Goal: Task Accomplishment & Management: Manage account settings

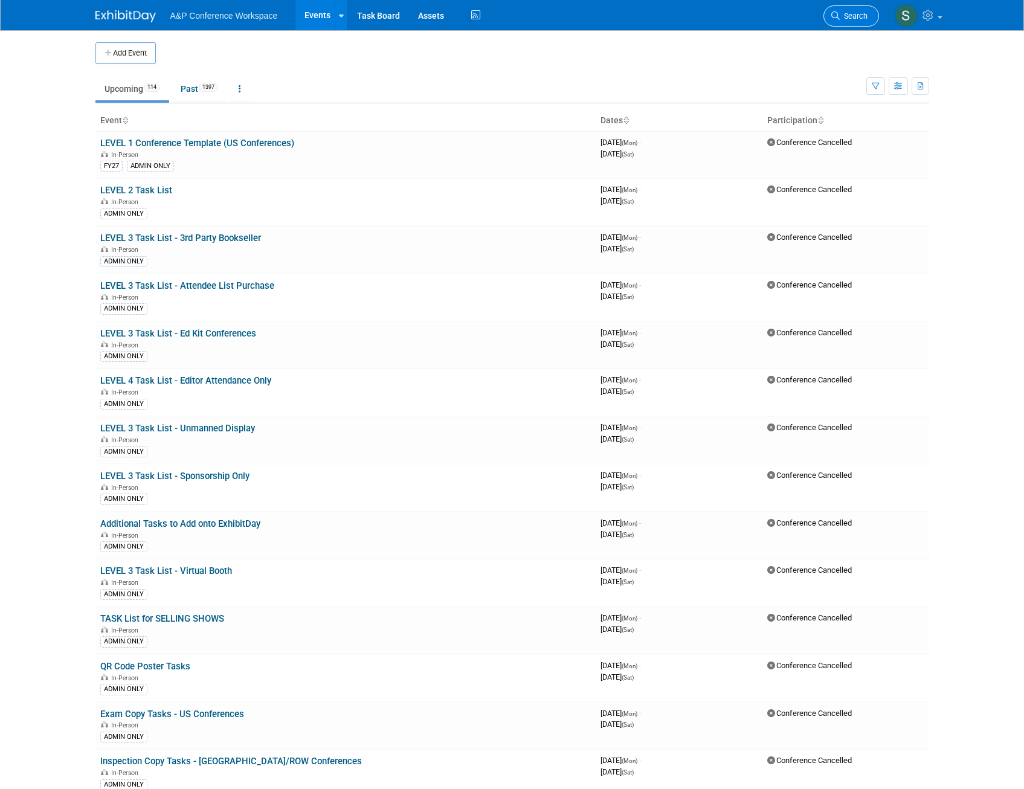
click at [849, 20] on span "Search" at bounding box center [854, 15] width 28 height 9
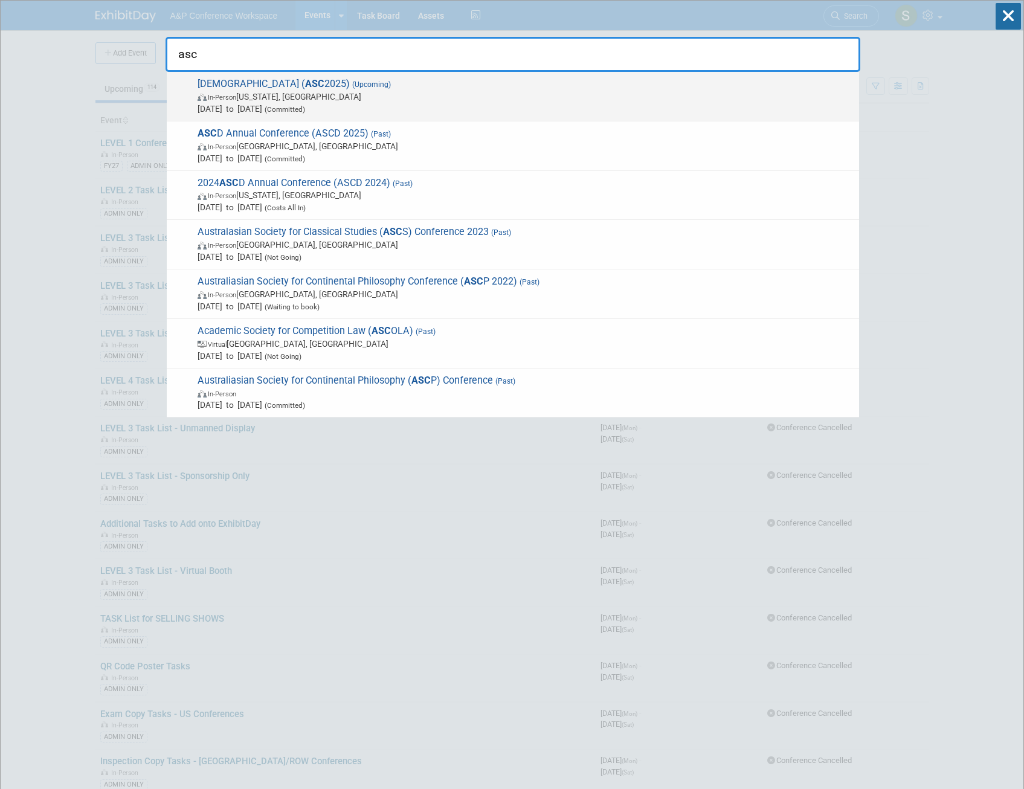
type input "asc"
click at [380, 86] on span "American Society of Criminology ( ASC 2025) (Upcoming) In-Person [US_STATE], [G…" at bounding box center [523, 96] width 659 height 37
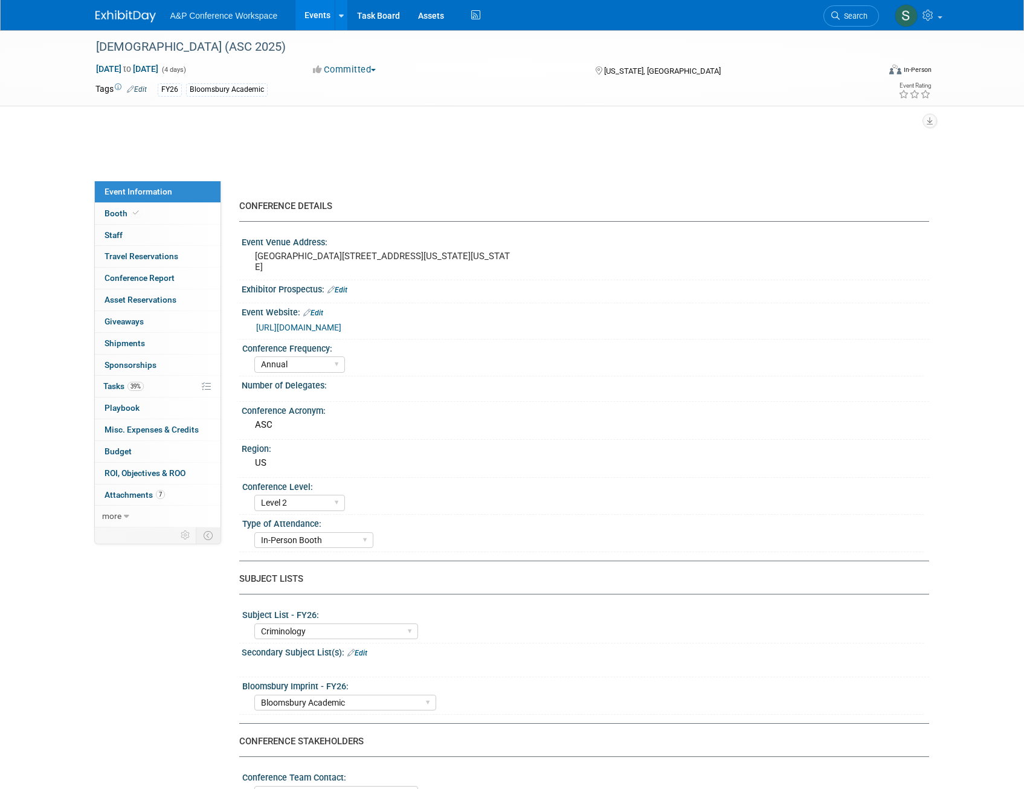
select select "Annual"
select select "Level 2"
select select "In-Person Booth"
select select "Criminology"
select select "Bloomsbury Academic"
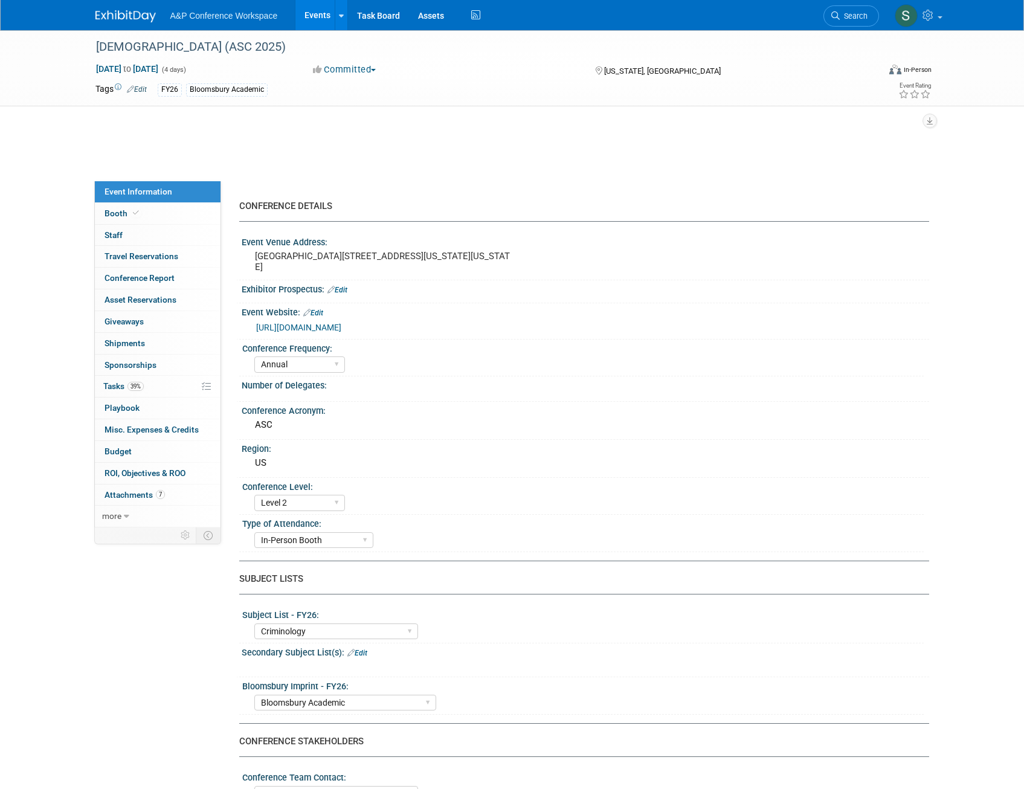
select select "[PERSON_NAME]"
select select "Networking/Commissioning"
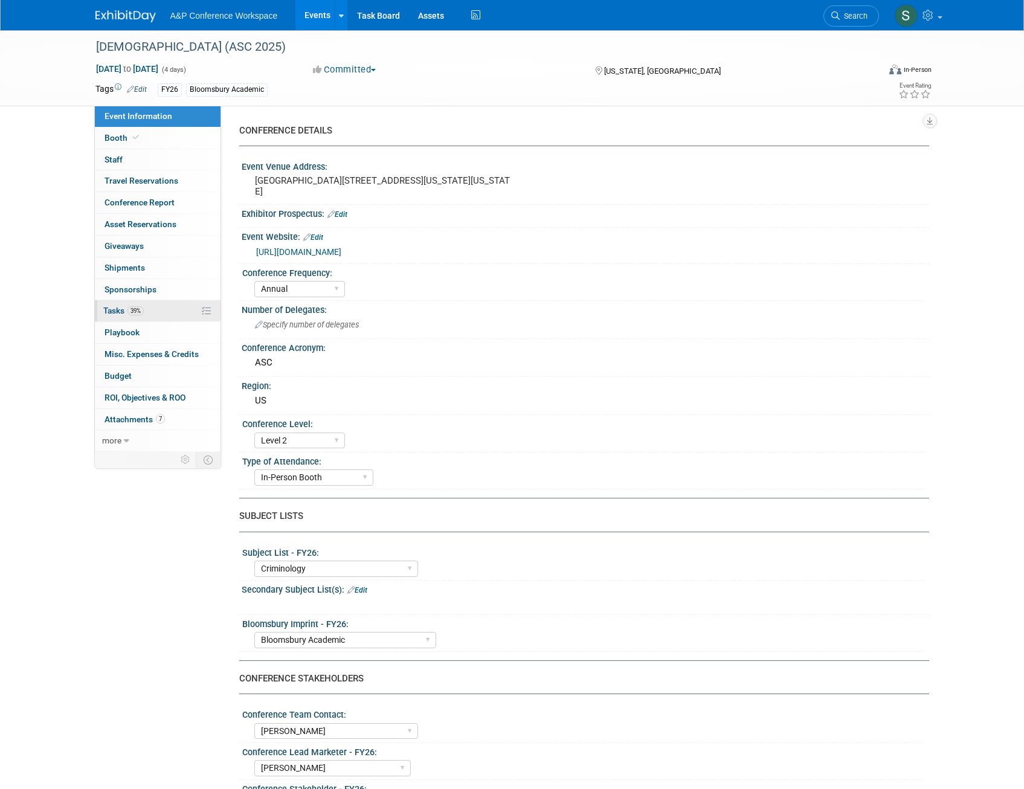
click at [126, 309] on span "Tasks 39%" at bounding box center [123, 311] width 40 height 10
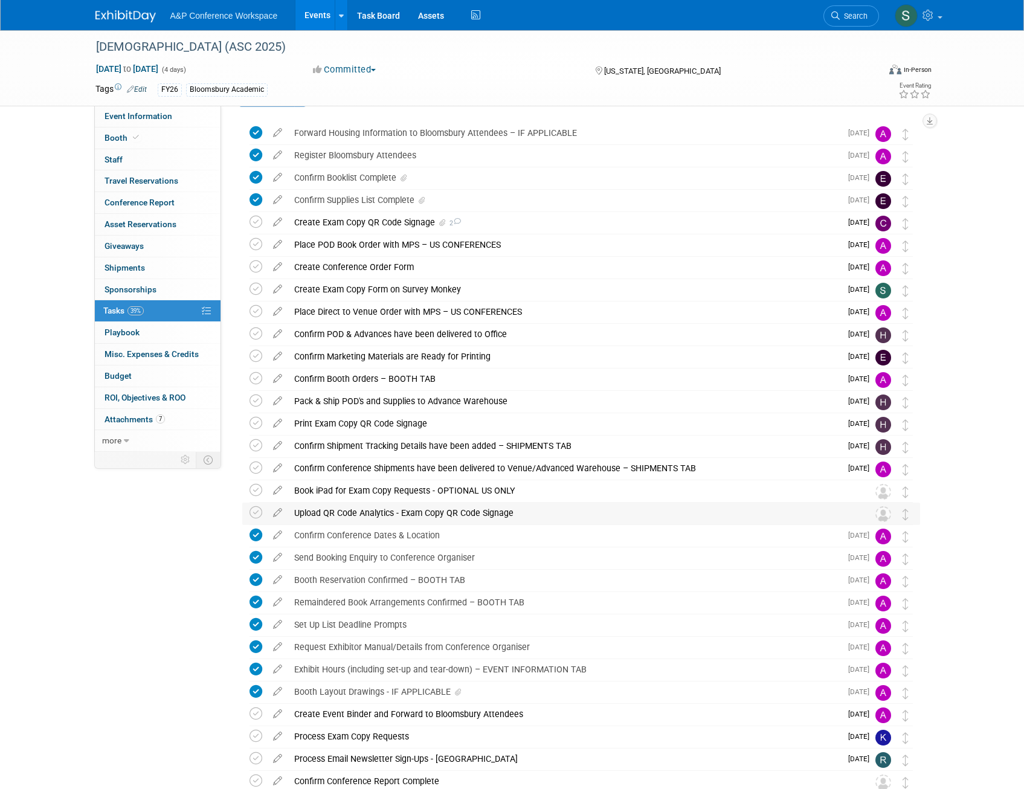
scroll to position [60, 0]
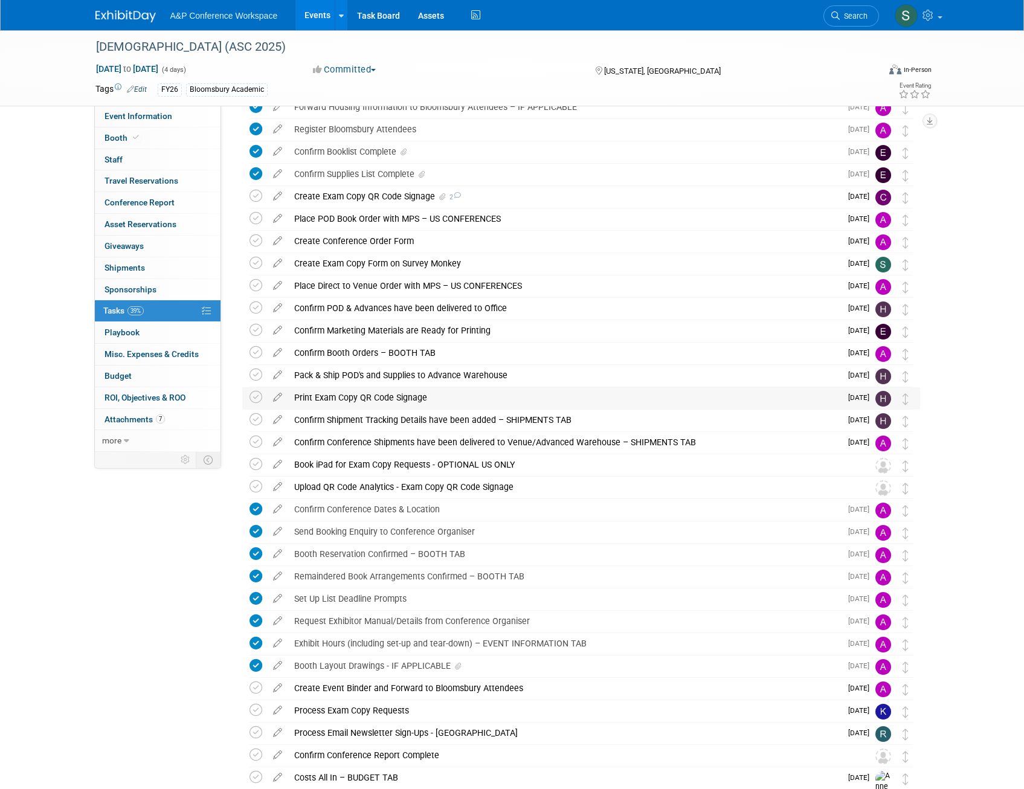
click at [395, 395] on div "Print Exam Copy QR Code Signage" at bounding box center [564, 397] width 553 height 21
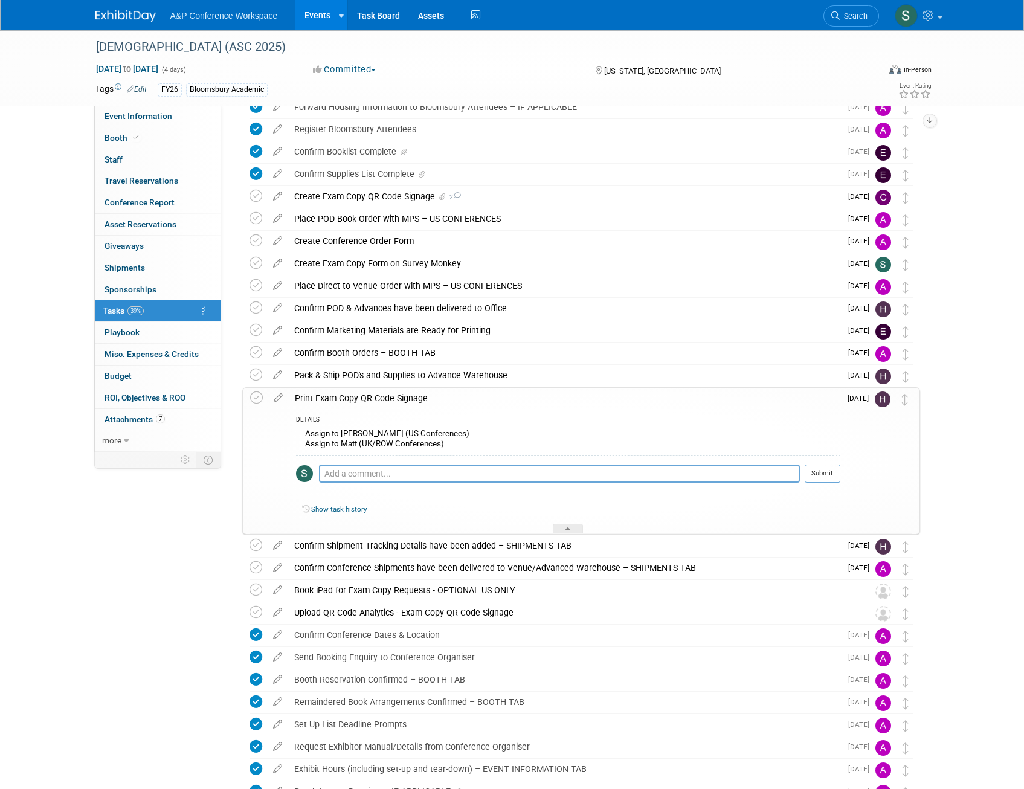
click at [387, 395] on div "Print Exam Copy QR Code Signage" at bounding box center [564, 398] width 551 height 21
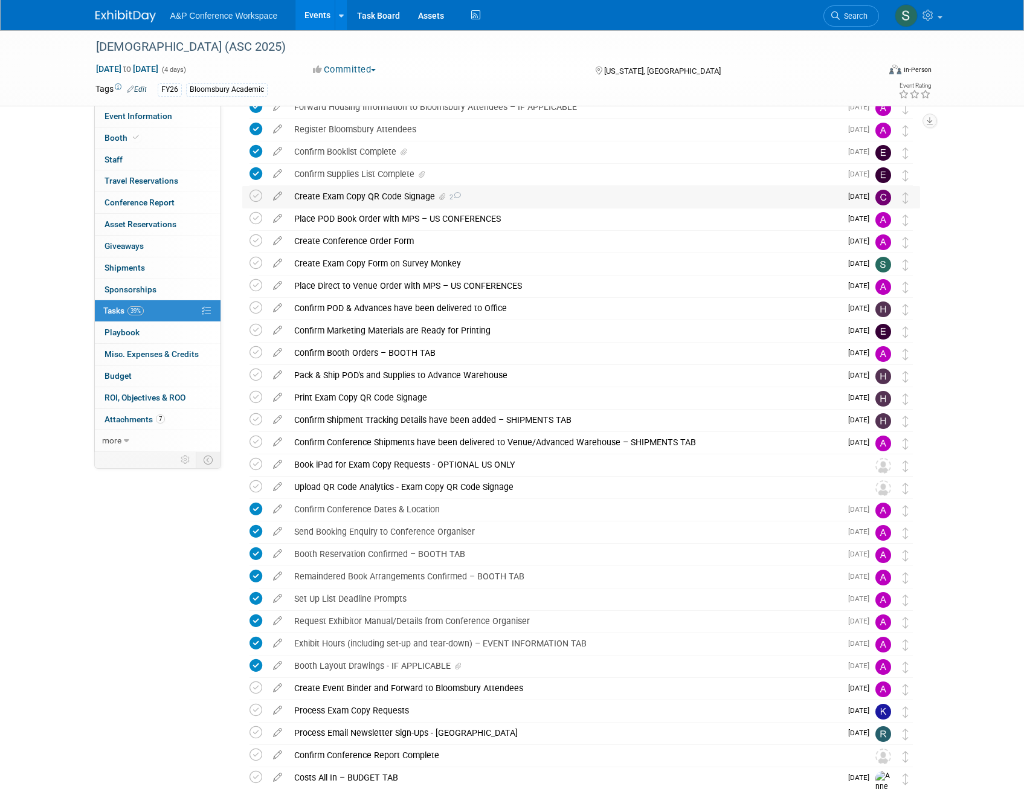
click at [408, 199] on div "Create Exam Copy QR Code Signage 2" at bounding box center [564, 196] width 553 height 21
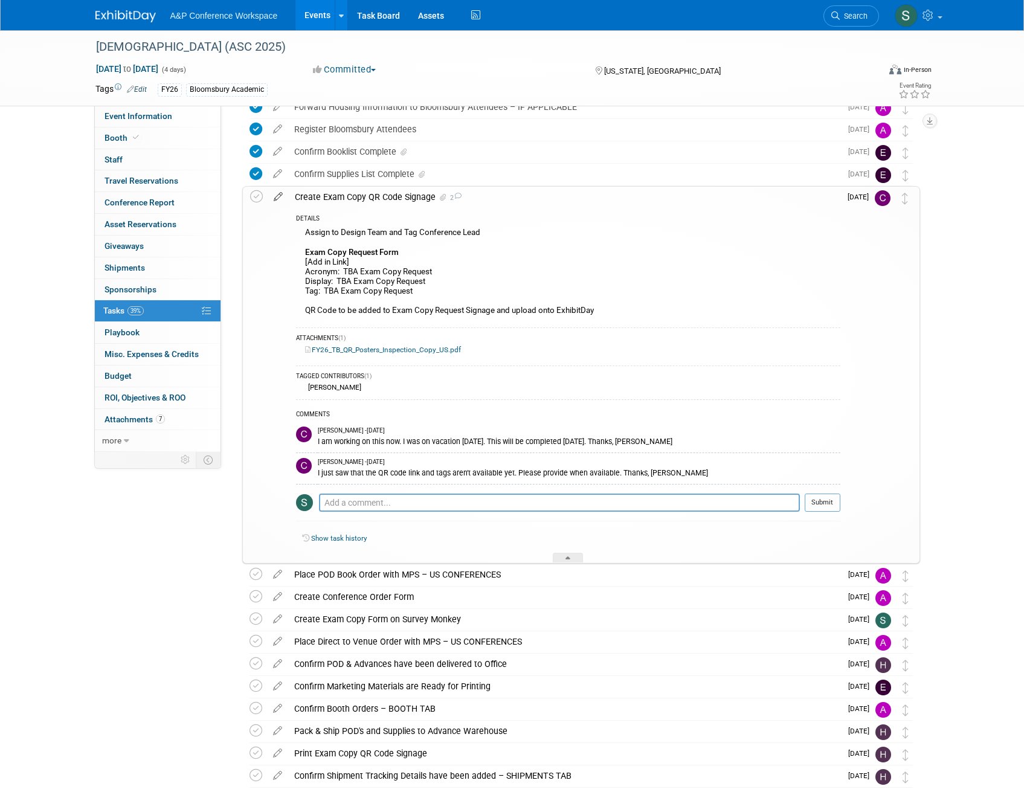
click at [280, 201] on icon at bounding box center [278, 194] width 21 height 15
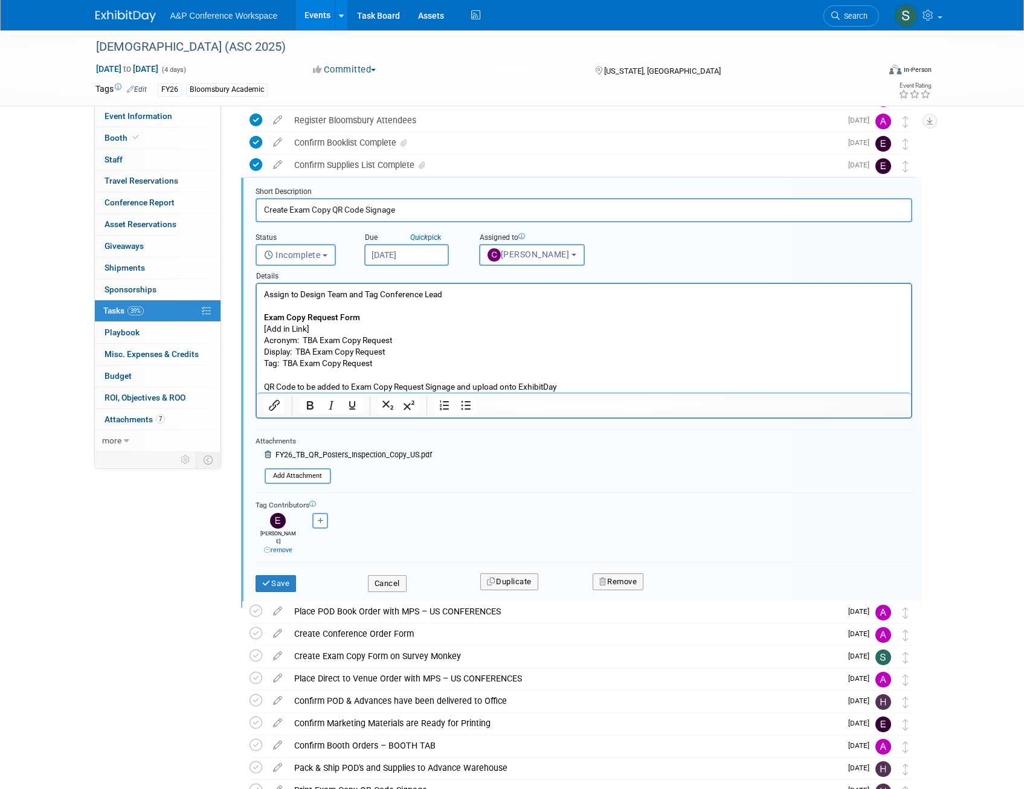
scroll to position [70, 0]
drag, startPoint x: 317, startPoint y: 323, endPoint x: 507, endPoint y: 609, distance: 343.9
click at [256, 326] on html "Assign to Design Team and Tag Conference Lead Exam Copy Request Form [Add in Li…" at bounding box center [583, 337] width 654 height 109
click at [279, 325] on p "Assign to Design Team and Tag Conference Lead Exam Copy Request Form [Add in Li…" at bounding box center [583, 340] width 640 height 104
drag, startPoint x: 281, startPoint y: 327, endPoint x: 248, endPoint y: 327, distance: 33.2
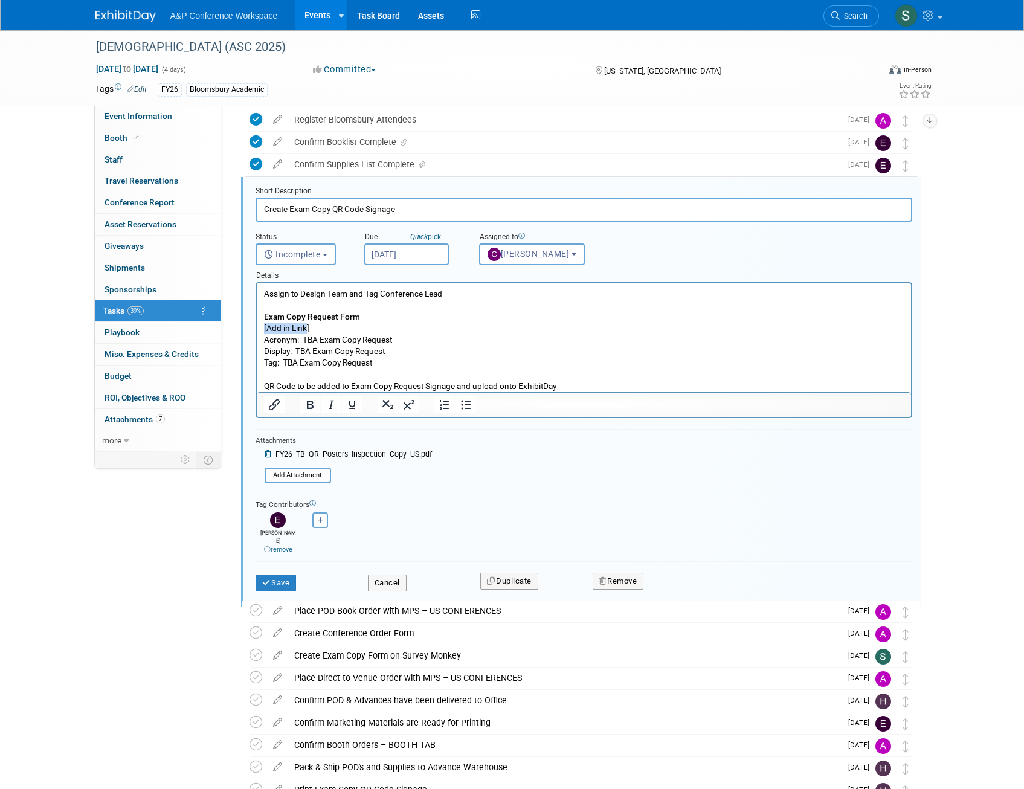
click at [256, 327] on html "Assign to Design Team and Tag Conference Lead Exam Copy Request Form [Add in Li…" at bounding box center [583, 337] width 654 height 109
click at [307, 336] on p "Assign to Design Team and Tag Conference Lead Exam Copy Request Form https://ww…" at bounding box center [583, 340] width 640 height 104
click at [318, 340] on p "Assign to Design Team and Tag Conference Lead Exam Copy Request Form https://ww…" at bounding box center [583, 340] width 640 height 104
drag, startPoint x: 421, startPoint y: 338, endPoint x: 304, endPoint y: 339, distance: 116.6
click at [304, 339] on p "Assign to Design Team and Tag Conference Lead Exam Copy Request Form https://ww…" at bounding box center [583, 340] width 640 height 104
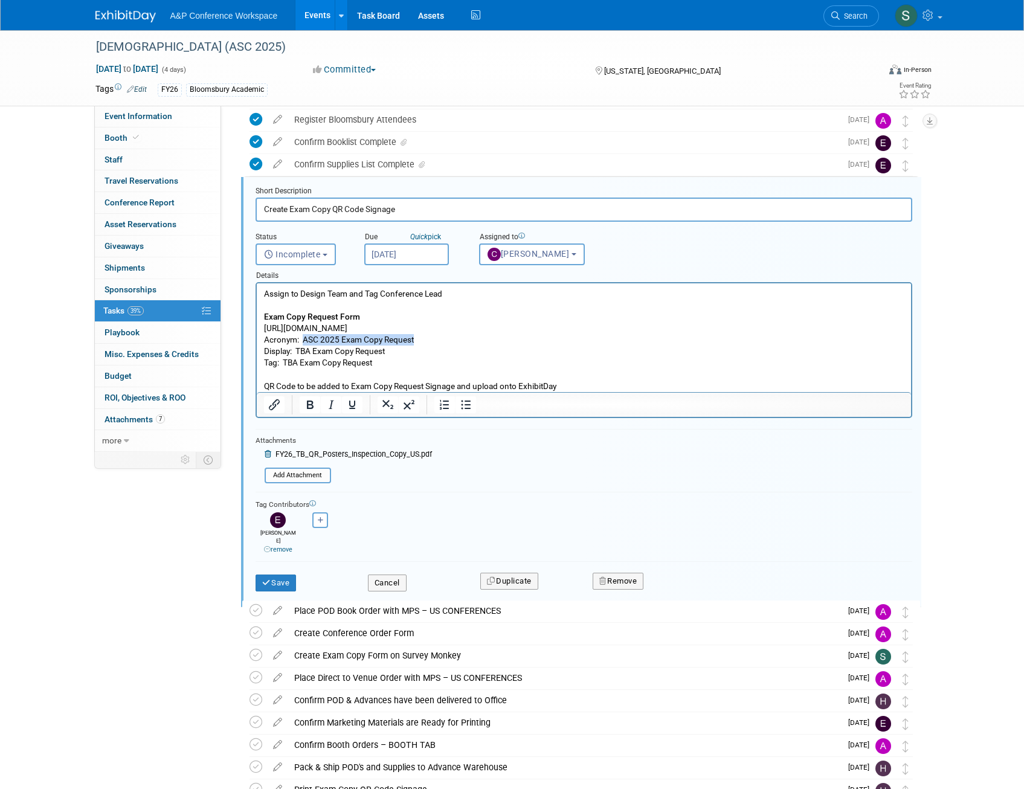
copy p "ASC 2025 Exam Copy Request"
drag, startPoint x: 300, startPoint y: 349, endPoint x: 346, endPoint y: 348, distance: 45.9
click at [345, 348] on p "Assign to Design Team and Tag Conference Lead Exam Copy Request Form https://ww…" at bounding box center [583, 340] width 640 height 104
click at [381, 348] on p "Assign to Design Team and Tag Conference Lead Exam Copy Request Form https://ww…" at bounding box center [583, 340] width 640 height 104
drag, startPoint x: 397, startPoint y: 348, endPoint x: 298, endPoint y: 348, distance: 99.1
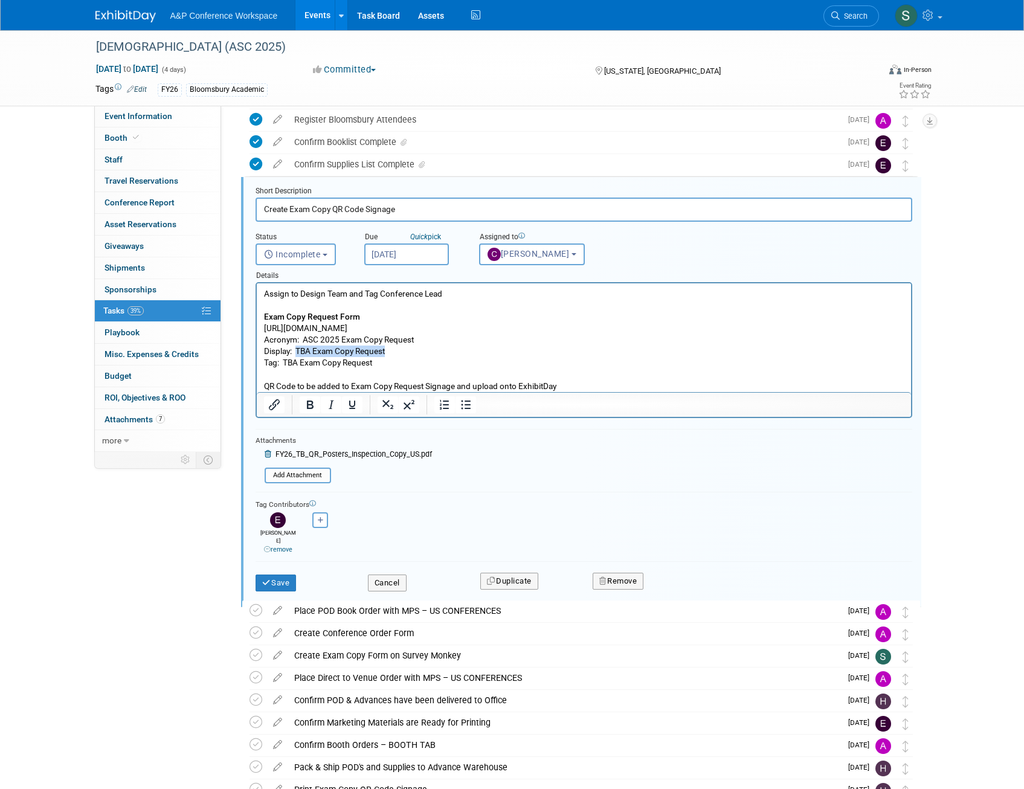
click at [298, 348] on p "Assign to Design Team and Tag Conference Lead Exam Copy Request Form https://ww…" at bounding box center [583, 340] width 640 height 104
drag, startPoint x: 375, startPoint y: 362, endPoint x: 283, endPoint y: 362, distance: 91.8
click at [283, 362] on p "Assign to Design Team and Tag Conference Lead Exam Copy Request Form https://ww…" at bounding box center [583, 340] width 640 height 104
click at [286, 574] on button "Save" at bounding box center [276, 582] width 41 height 17
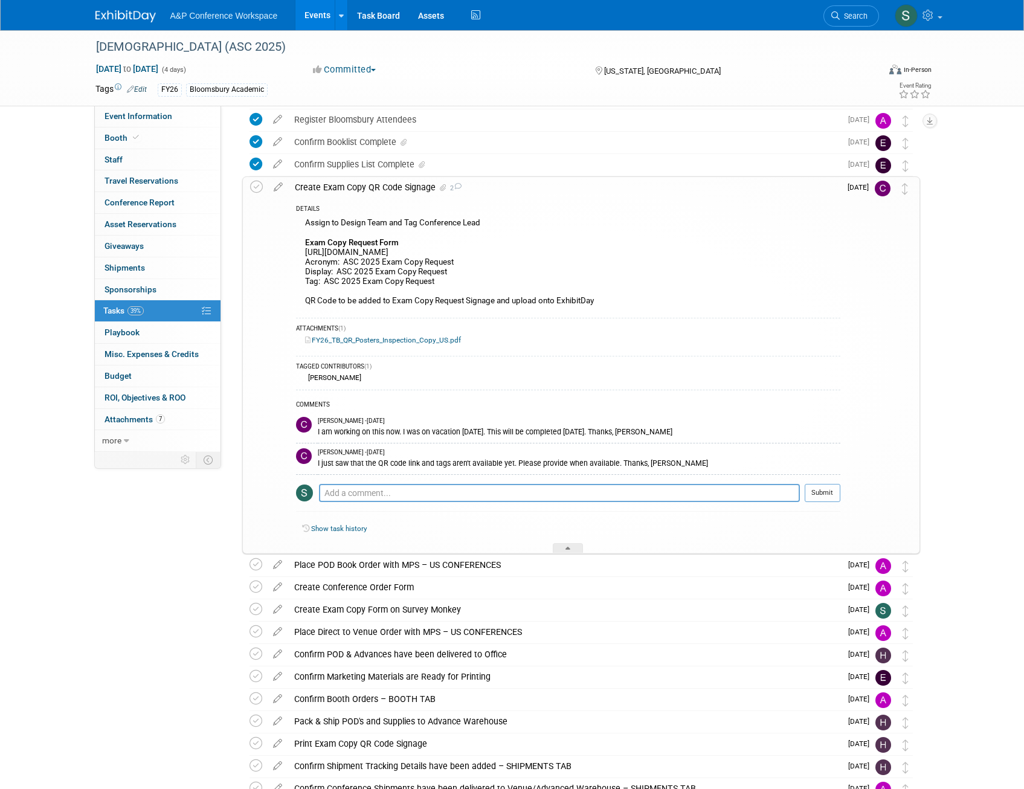
click at [356, 185] on div "Create Exam Copy QR Code Signage 2" at bounding box center [564, 187] width 551 height 21
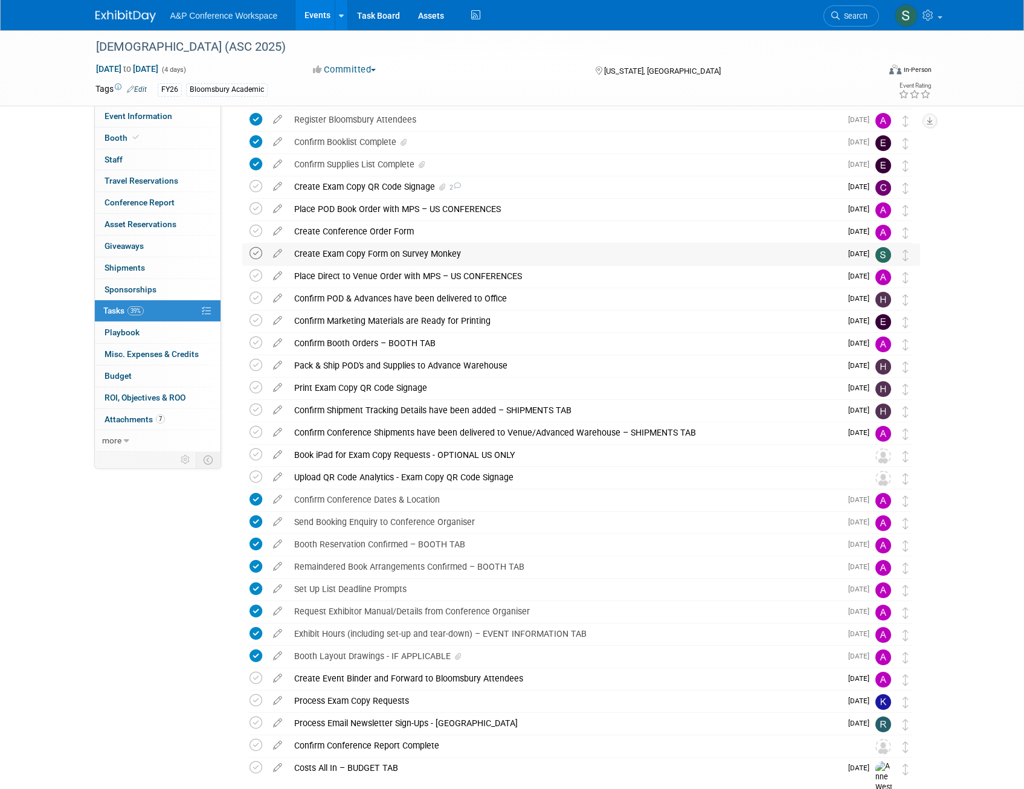
click at [256, 256] on icon at bounding box center [255, 253] width 13 height 13
click at [371, 255] on div "Create Exam Copy Form on Survey Monkey" at bounding box center [564, 253] width 553 height 21
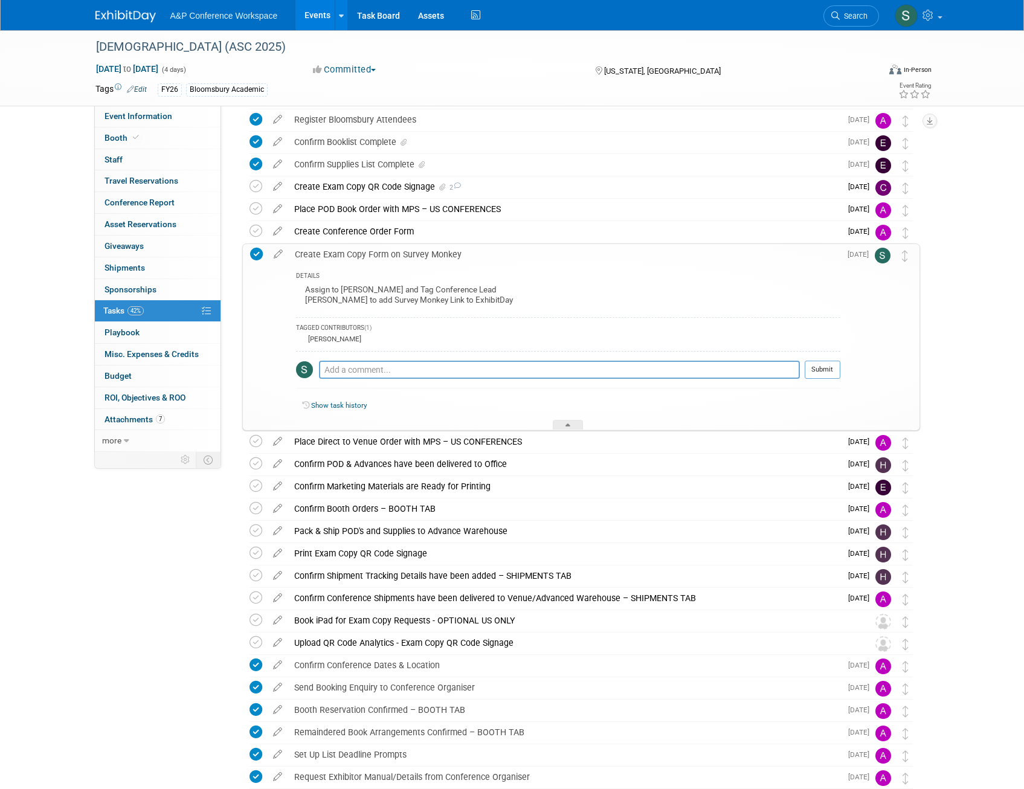
click at [371, 255] on div "Create Exam Copy Form on Survey Monkey" at bounding box center [564, 254] width 551 height 21
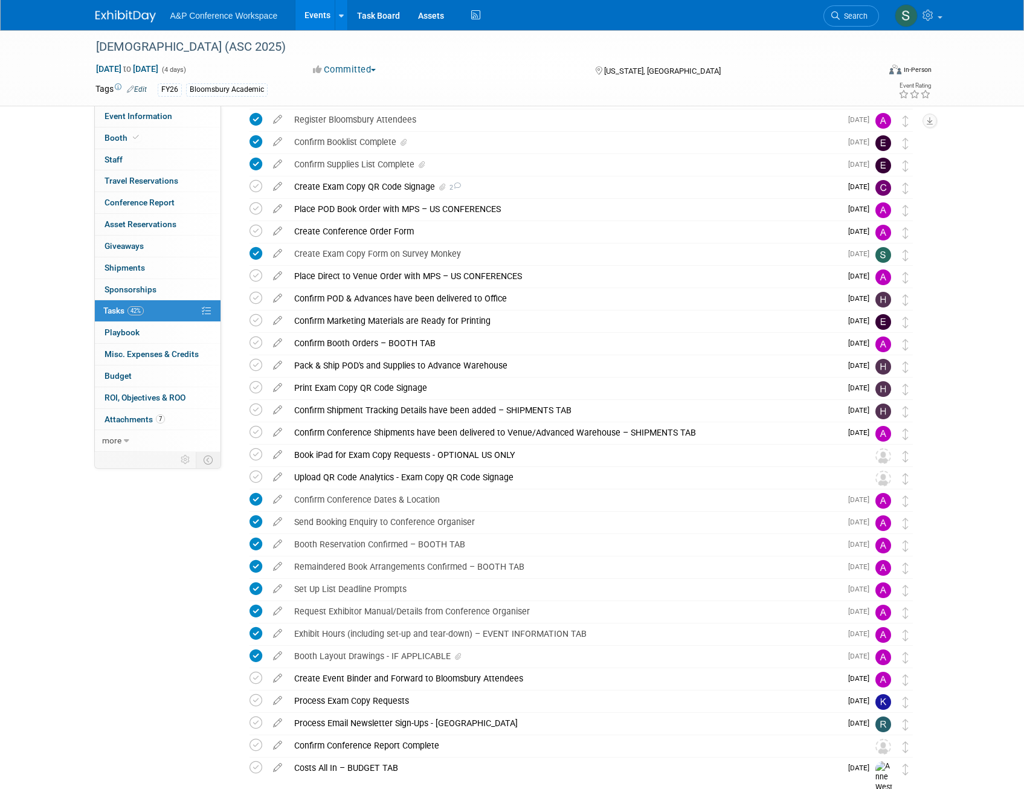
click at [101, 26] on div "A&P Conference Workspace Events Add Event Bulk Upload Events Shareable Event Bo…" at bounding box center [512, 15] width 834 height 30
click at [101, 18] on img at bounding box center [125, 16] width 60 height 12
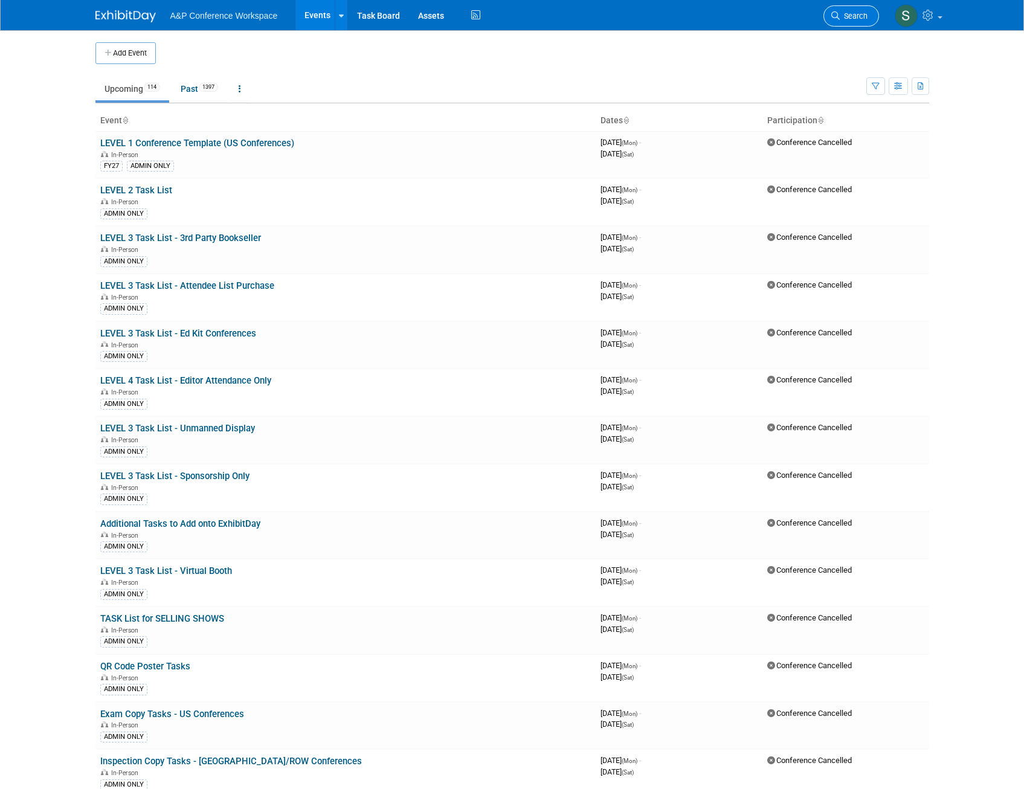
click at [850, 14] on span "Search" at bounding box center [854, 15] width 28 height 9
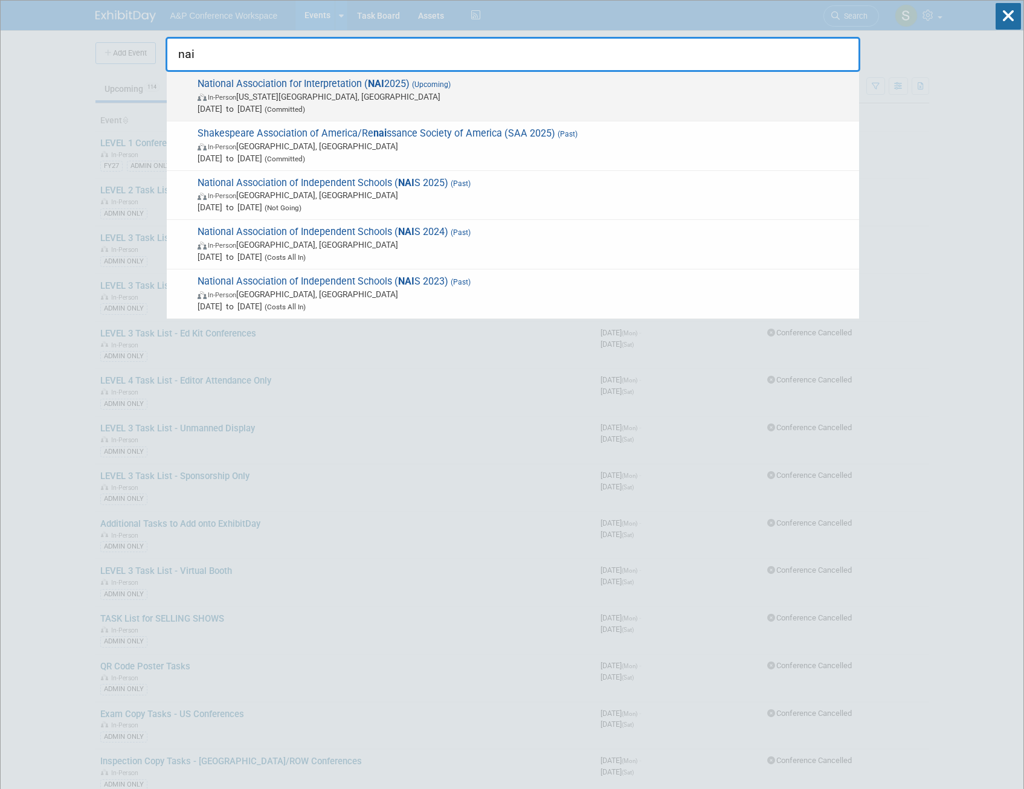
type input "nai"
click at [486, 98] on span "In-Person Virginia Beach, VA" at bounding box center [525, 97] width 655 height 12
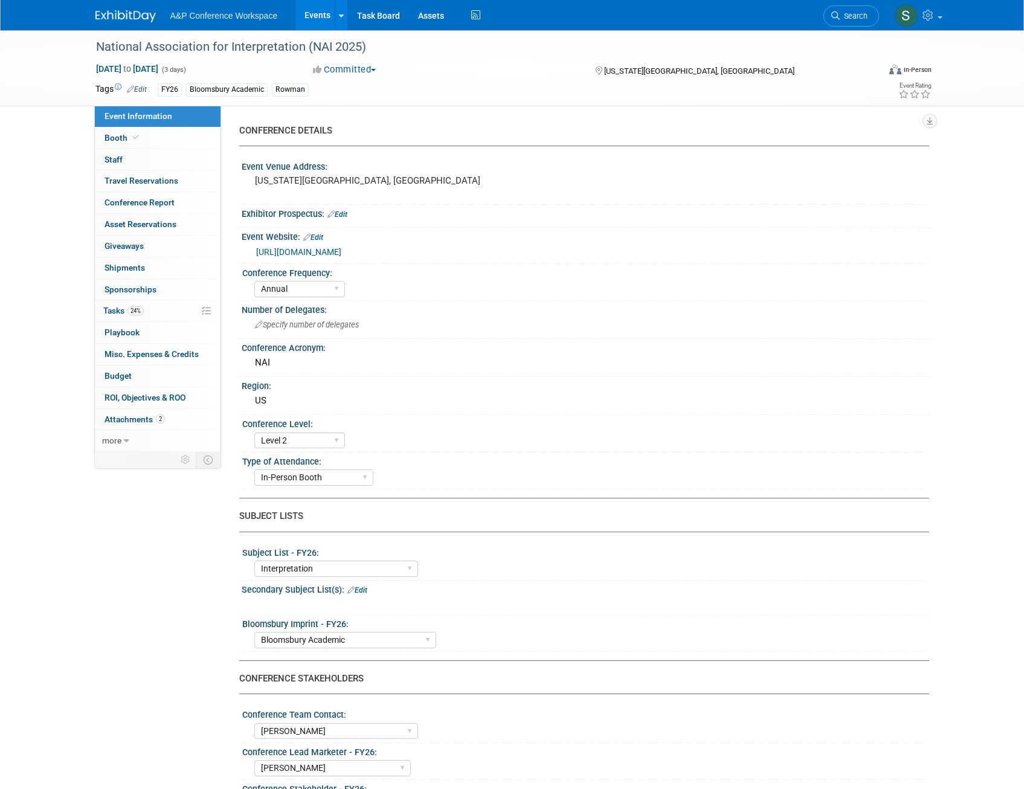
select select "Annual"
select select "Level 2"
select select "In-Person Booth"
select select "Interpretation"
select select "Bloomsbury Academic"
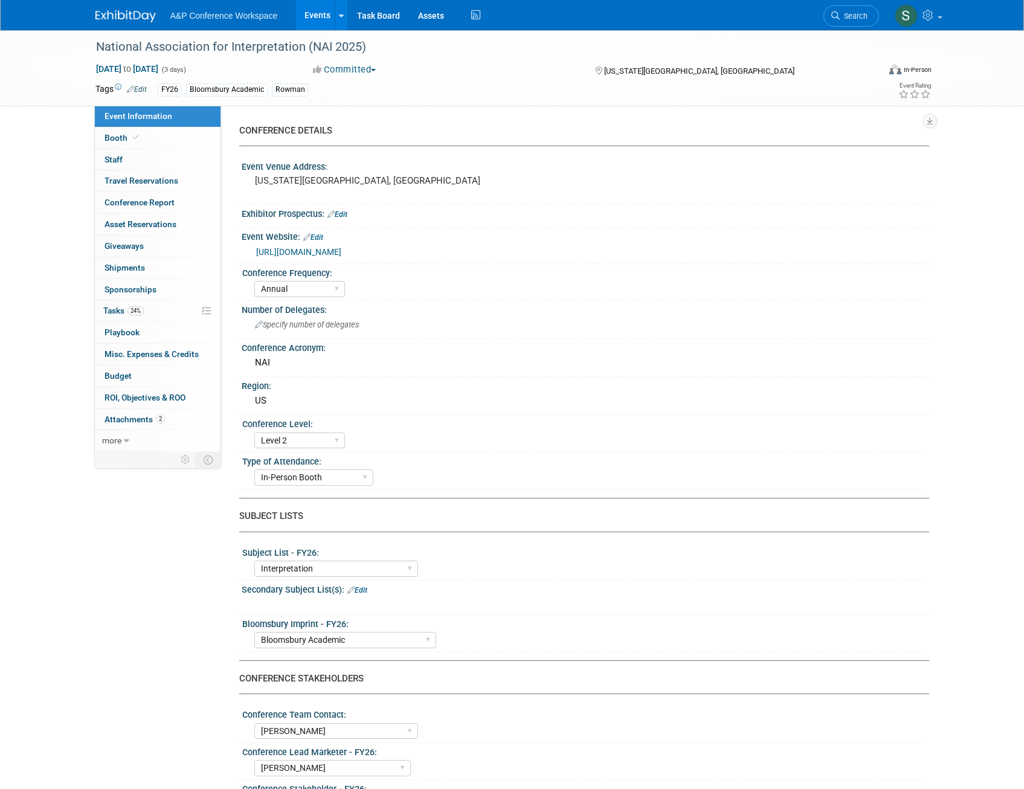
select select "Amanda Oney"
select select "Taylor Thompson"
select select "Brand/Subject Presence​"
click at [137, 309] on span "24%" at bounding box center [135, 310] width 16 height 9
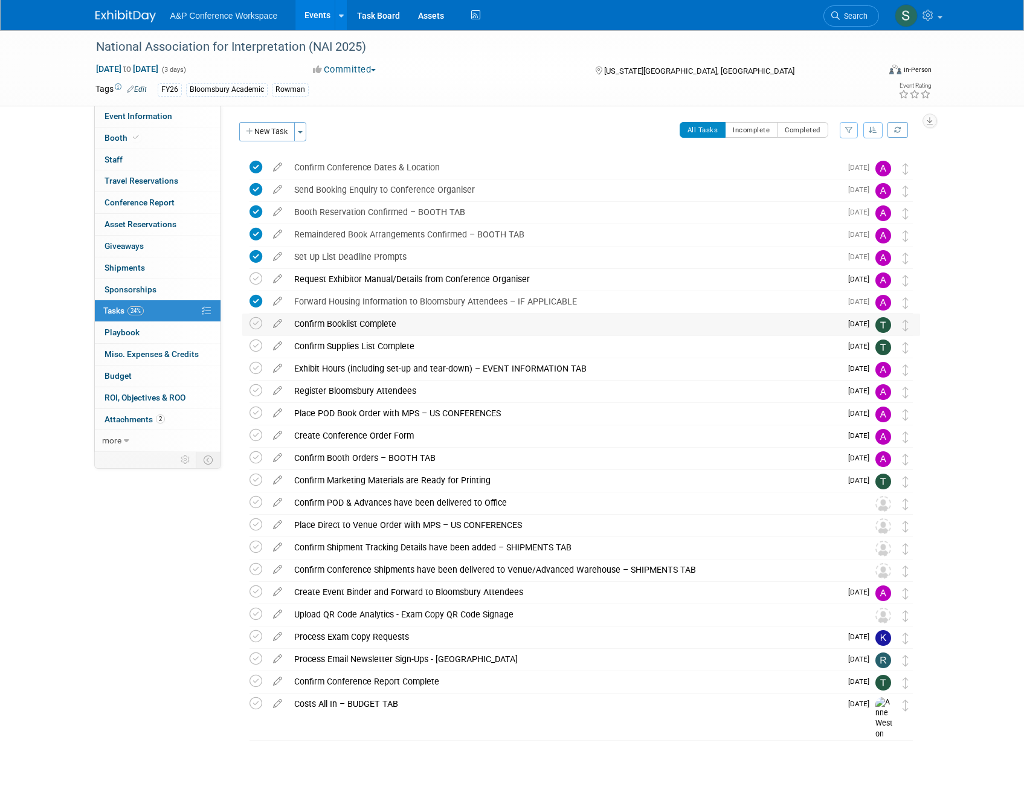
click at [381, 322] on div "Confirm Booklist Complete" at bounding box center [564, 323] width 553 height 21
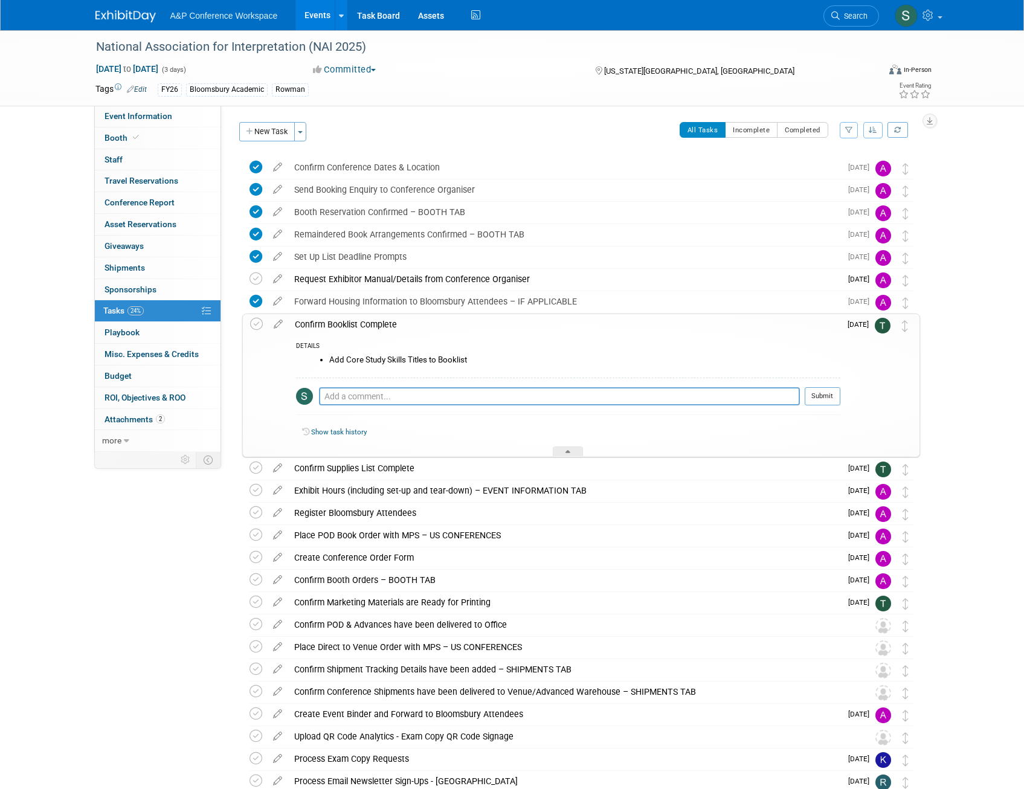
click at [365, 321] on div "Confirm Booklist Complete" at bounding box center [564, 324] width 551 height 21
